Goal: Information Seeking & Learning: Understand process/instructions

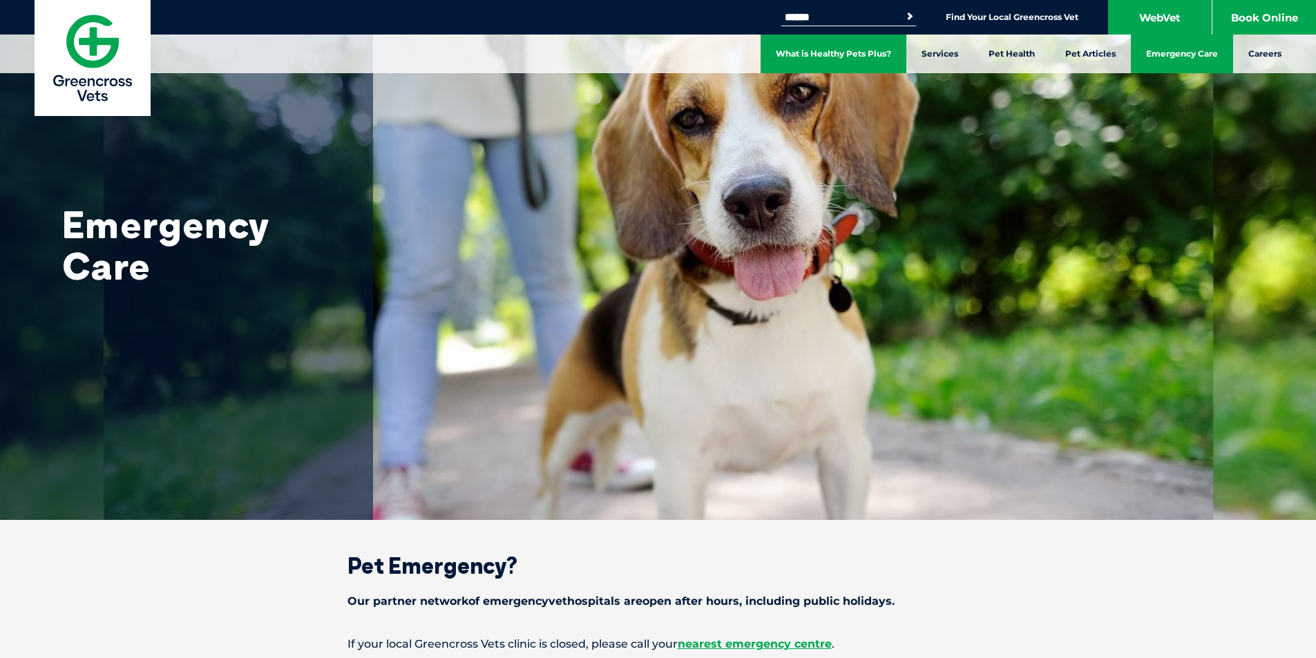
click at [884, 53] on link "What is Healthy Pets Plus?" at bounding box center [834, 54] width 146 height 39
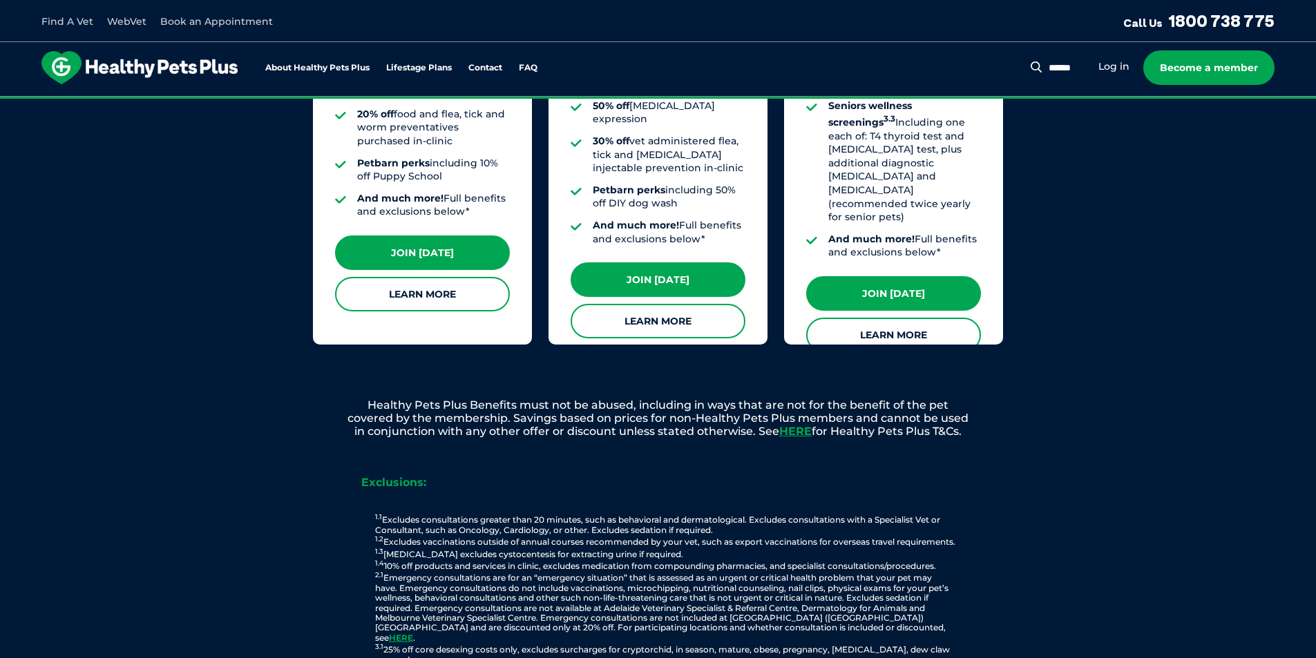
scroll to position [1460, 0]
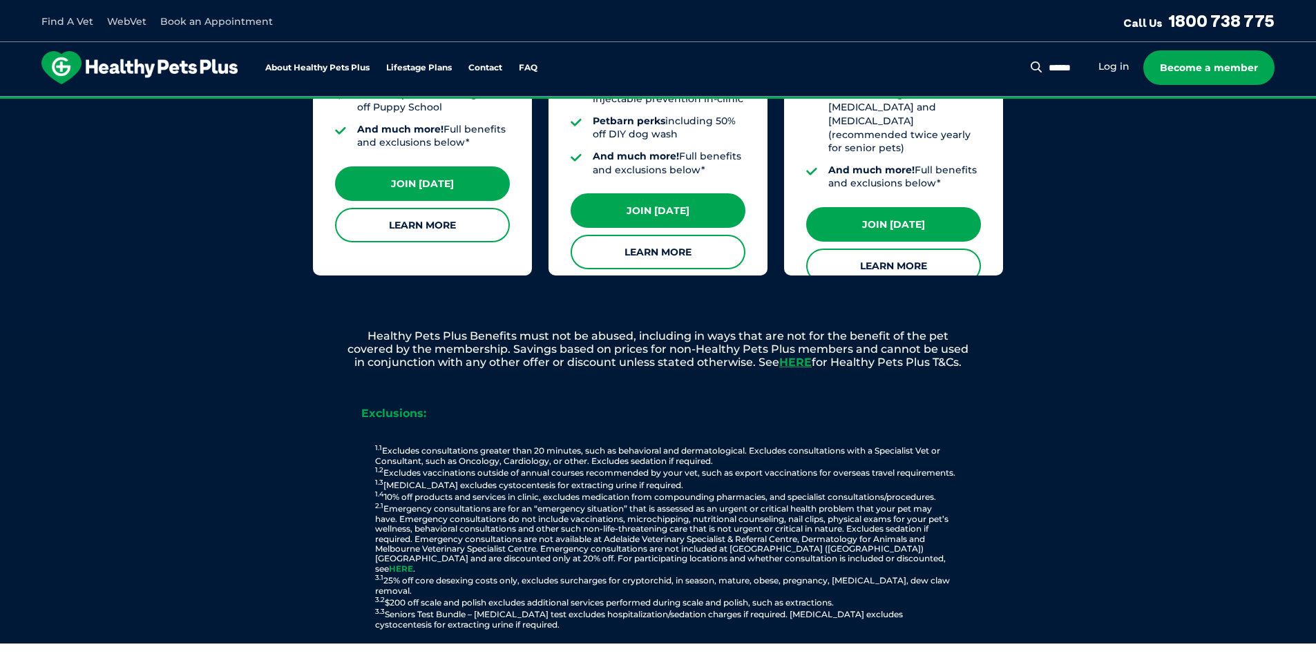
click at [413, 564] on link "HERE" at bounding box center [401, 569] width 24 height 10
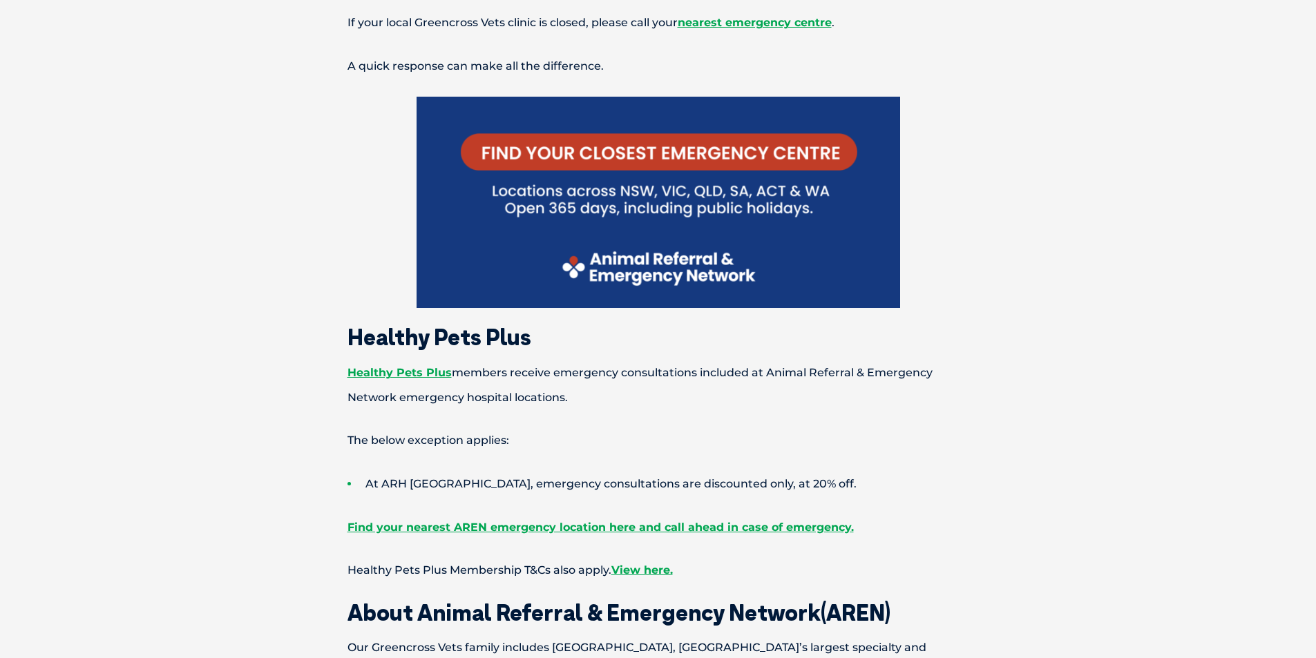
scroll to position [691, 0]
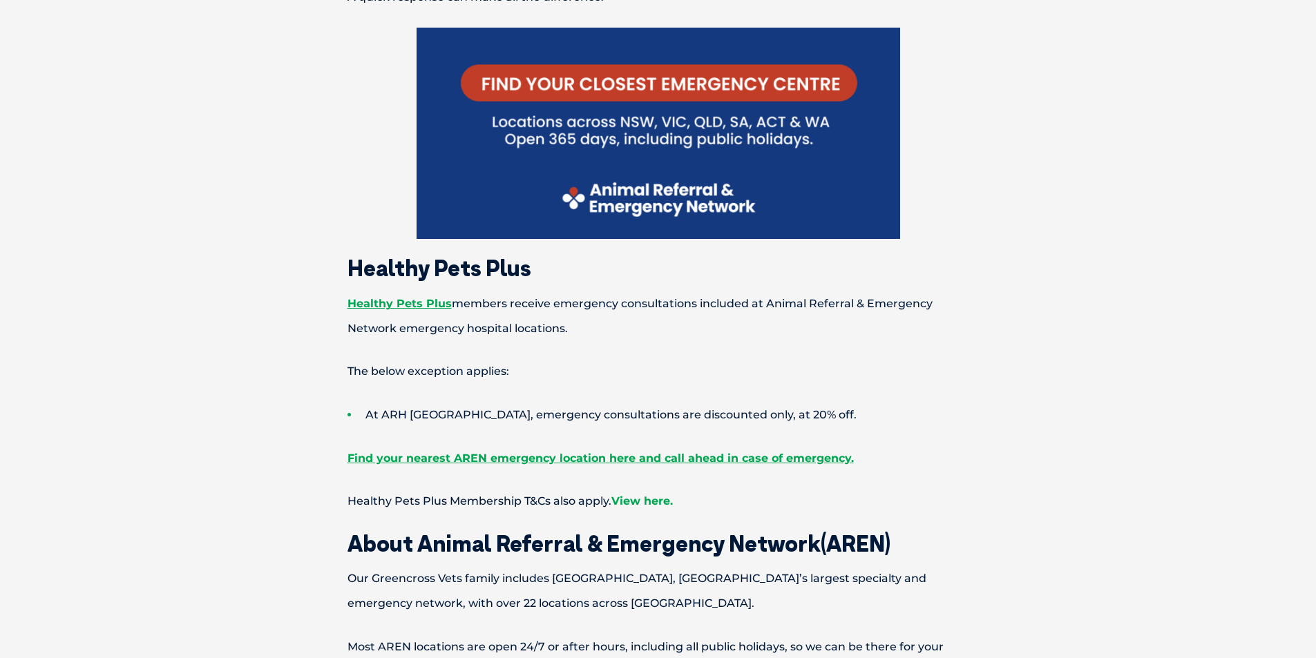
click at [658, 502] on link "View here." at bounding box center [641, 501] width 61 height 13
